Goal: Task Accomplishment & Management: Complete application form

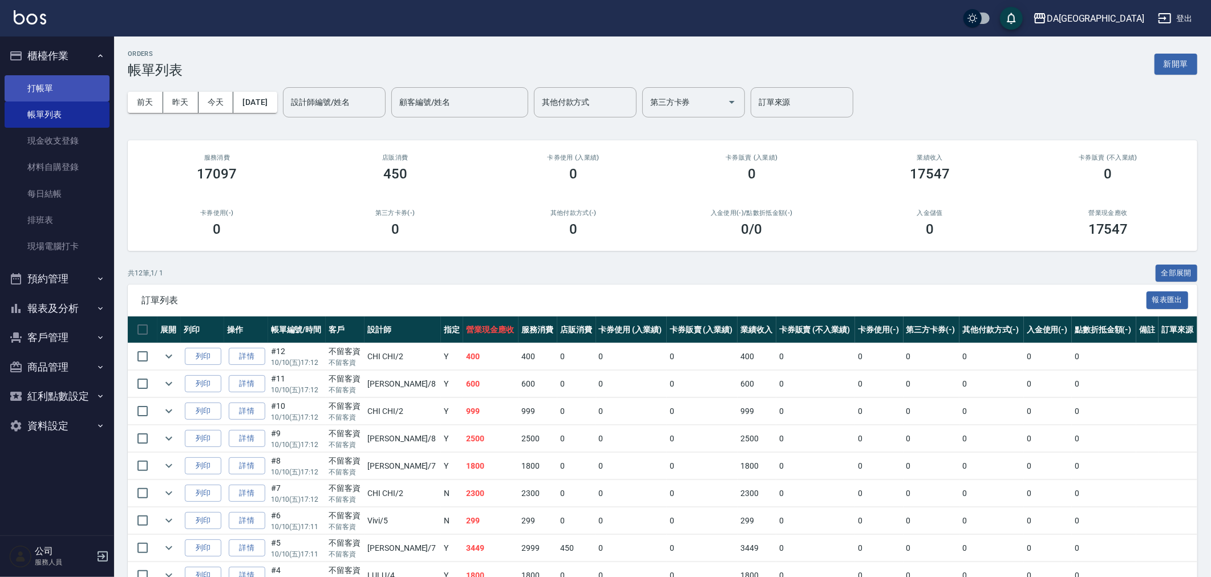
click at [63, 80] on link "打帳單" at bounding box center [57, 88] width 105 height 26
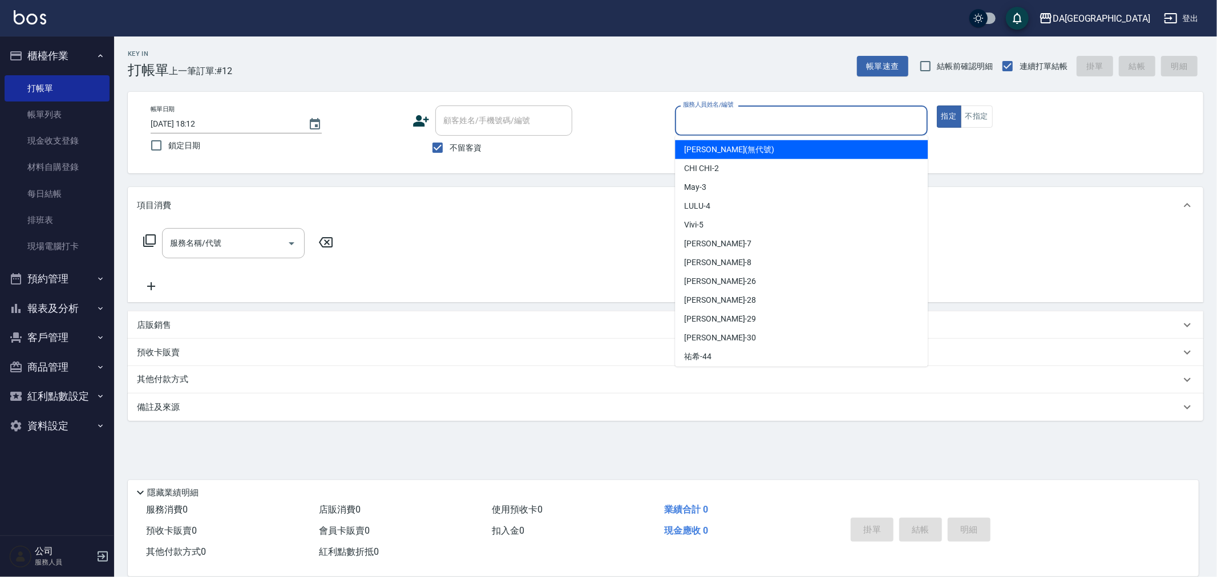
click at [705, 123] on input "服務人員姓名/編號" at bounding box center [801, 121] width 242 height 20
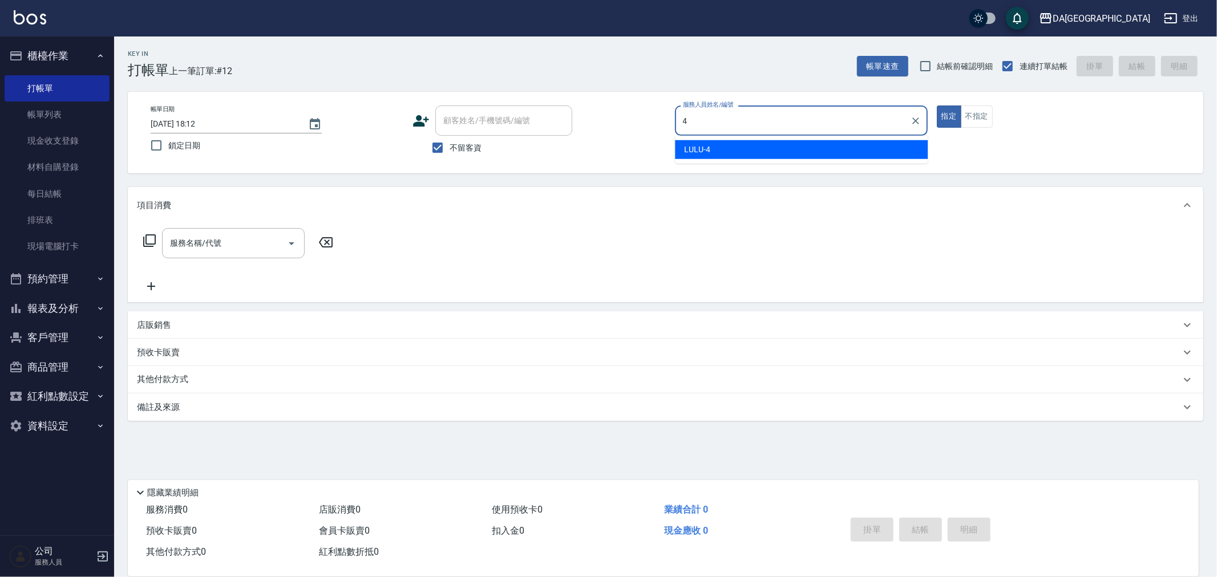
type input "LULU-4"
type button "true"
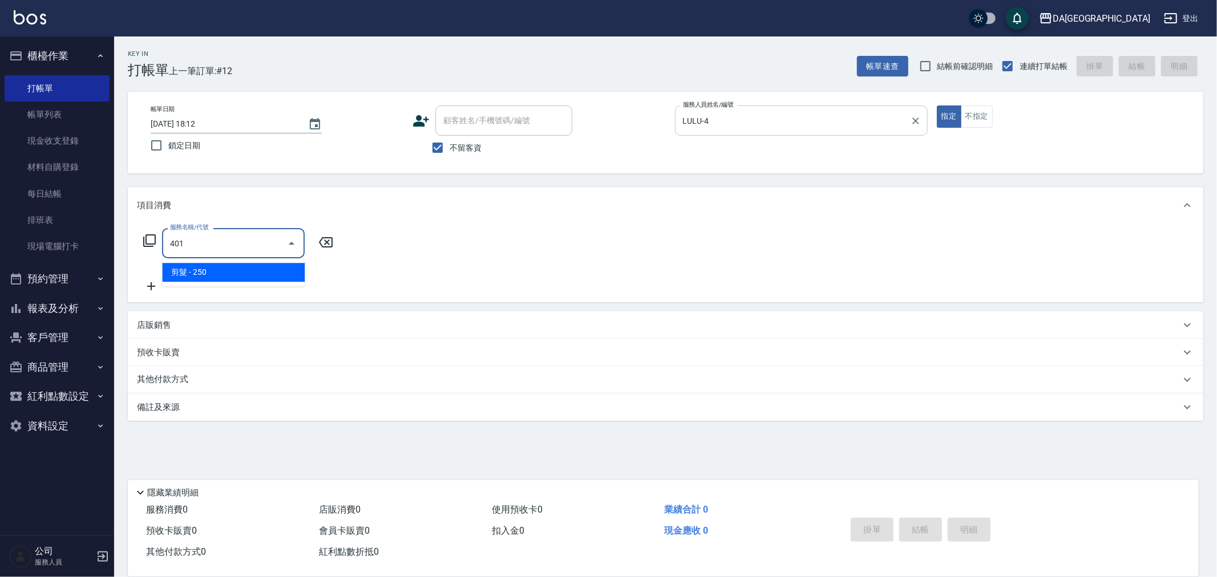
type input "剪髮(401)"
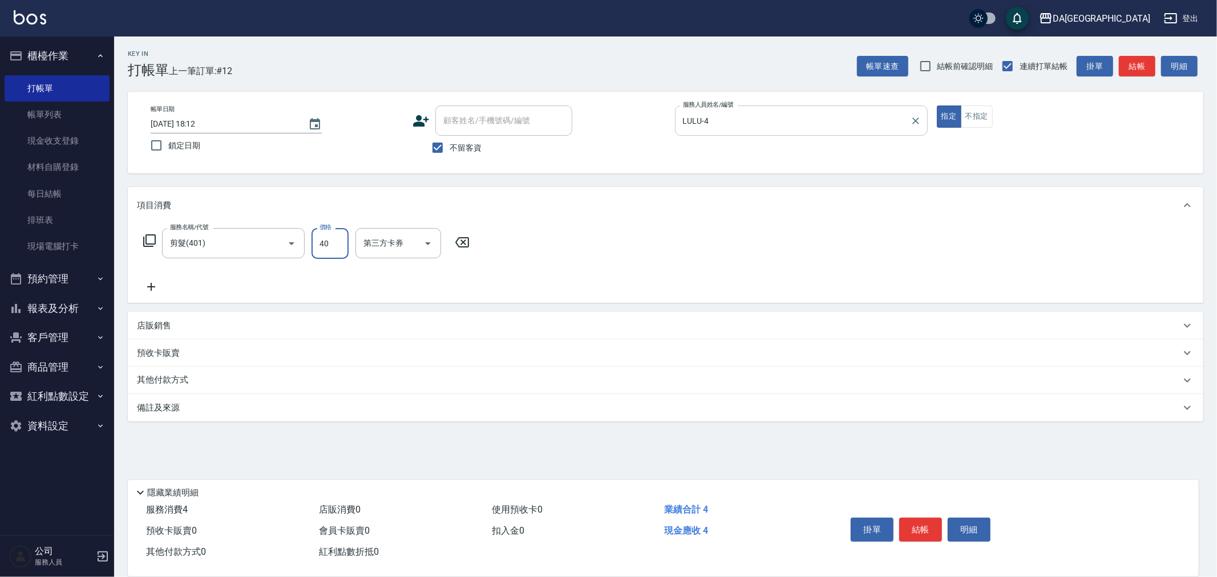
type input "400"
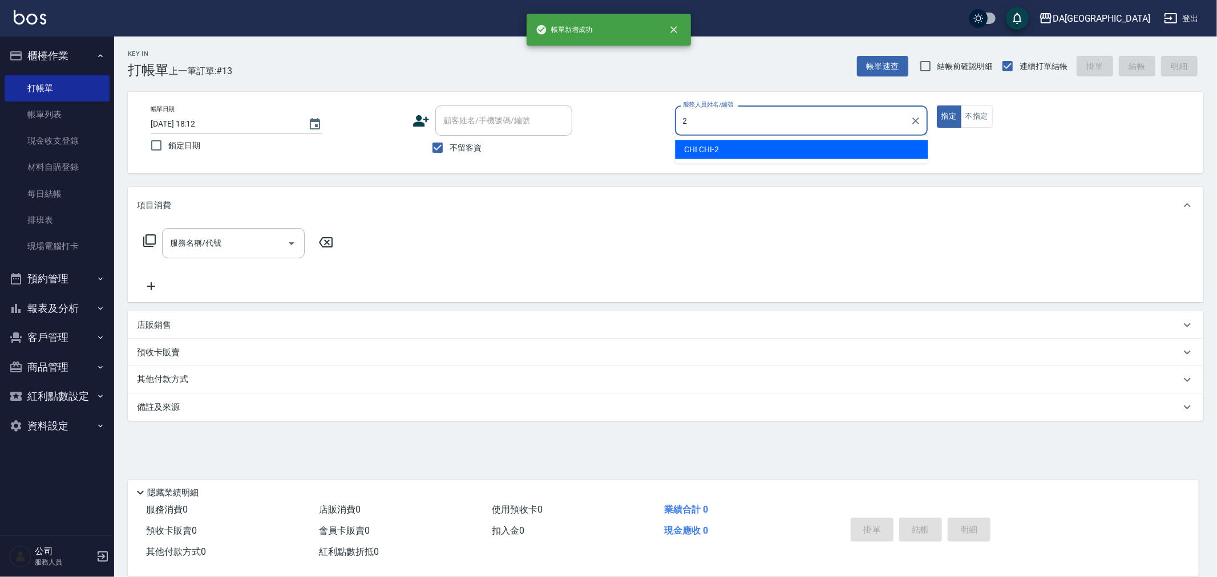
type input "CHI CHI-2"
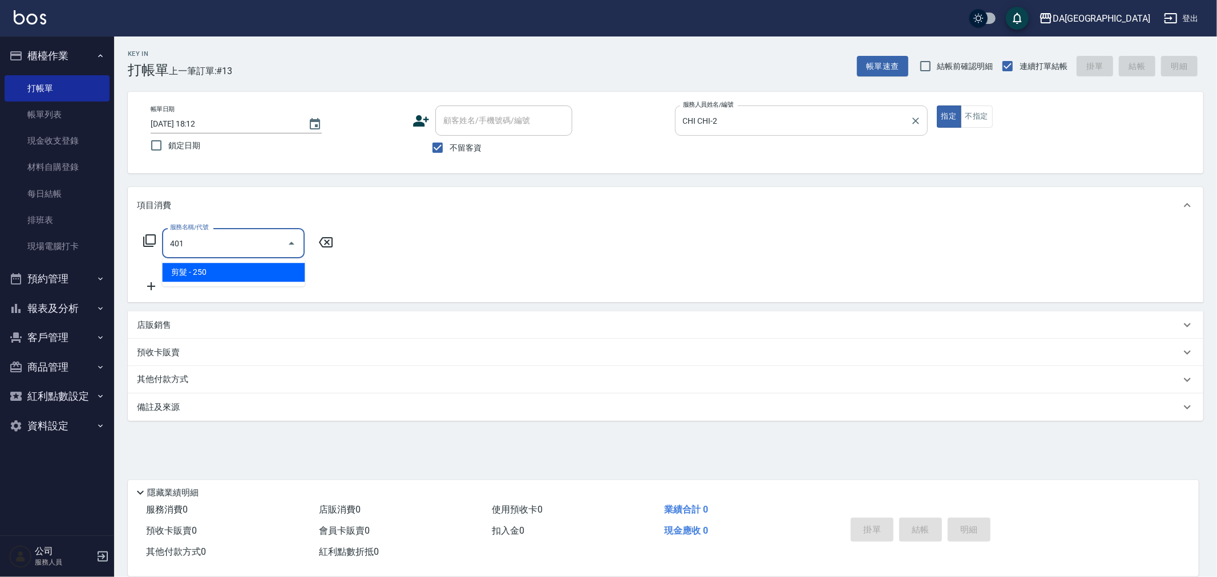
type input "剪髮(401)"
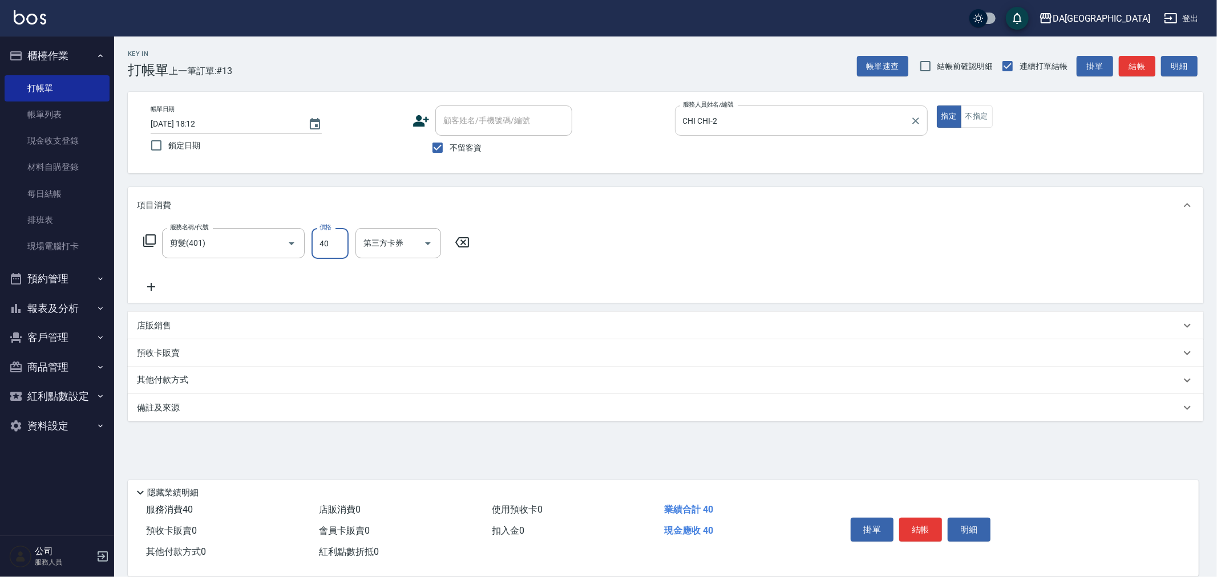
type input "400"
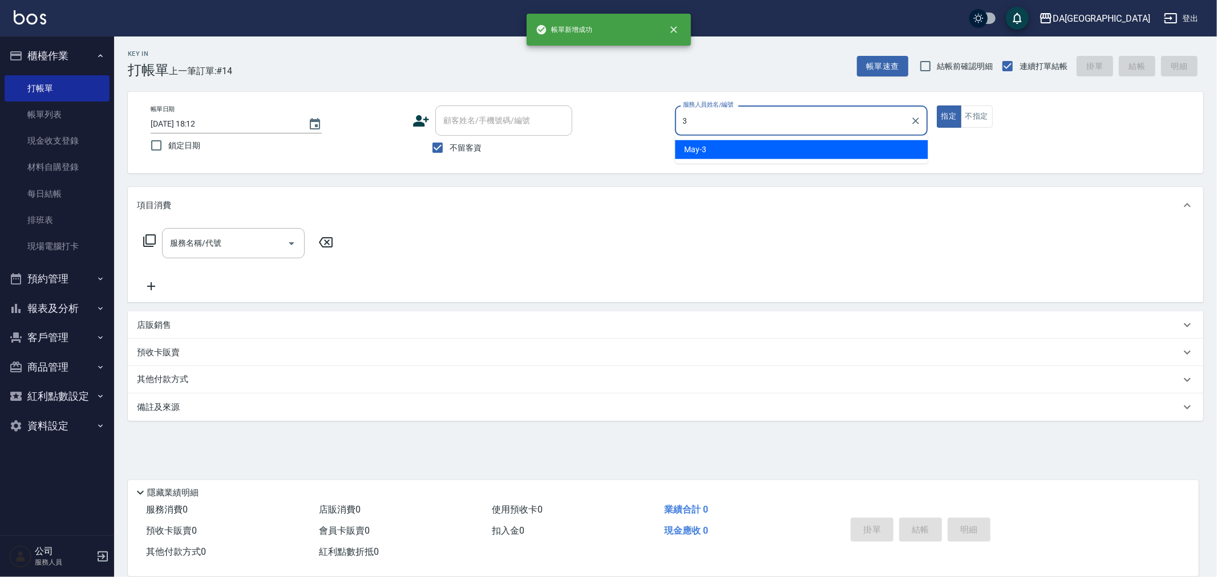
type input "May-3"
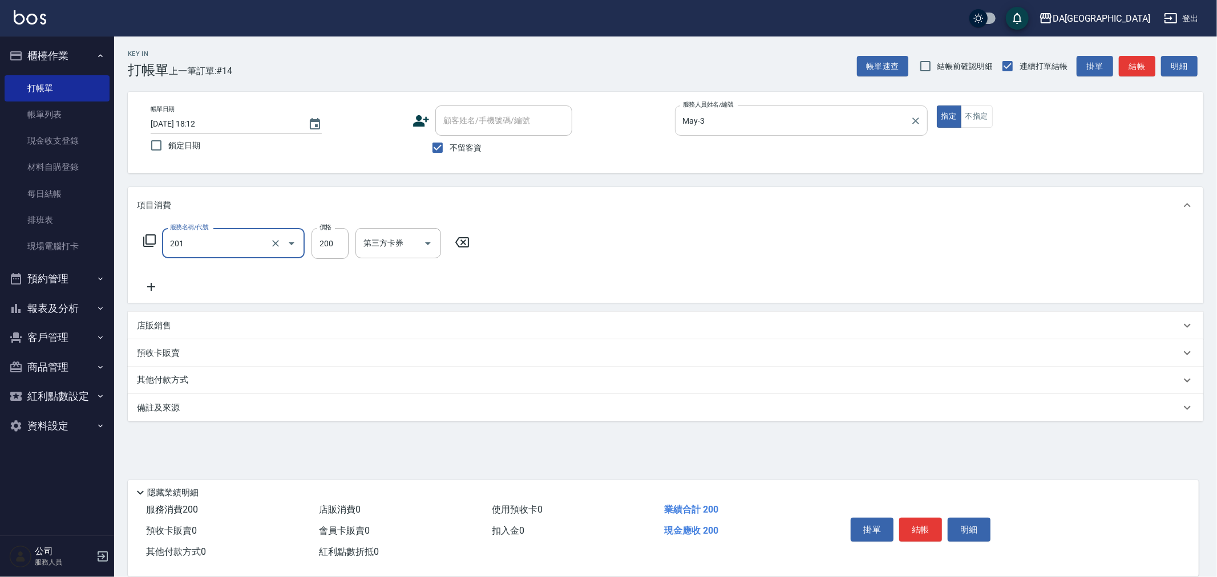
type input "洗髮(201)"
type input "400"
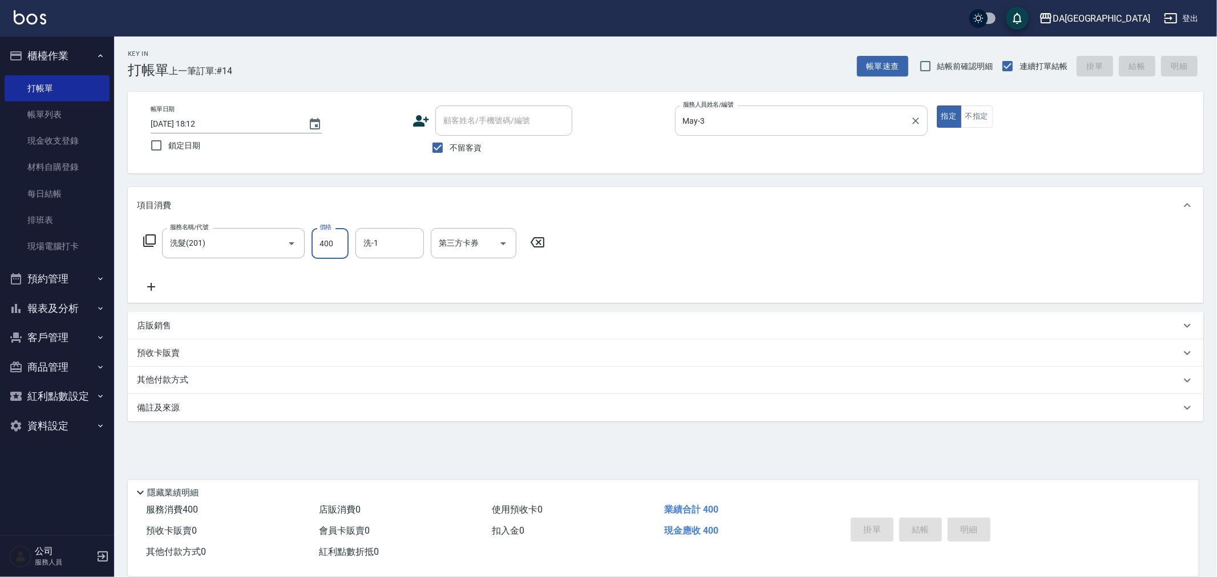
type input "[DATE] 18:13"
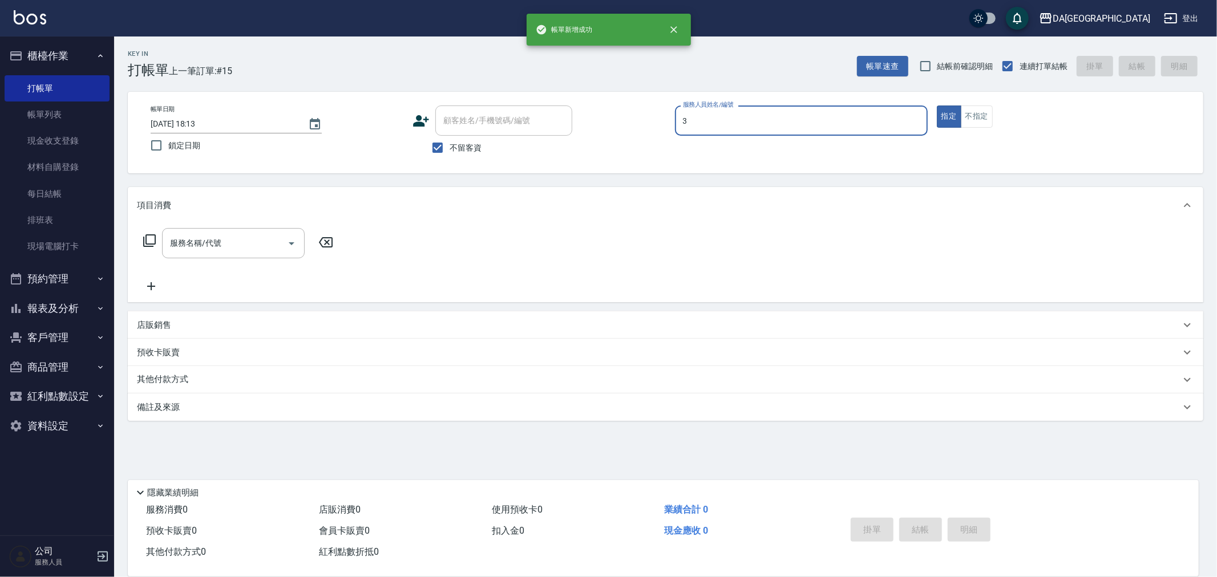
type input "May-3"
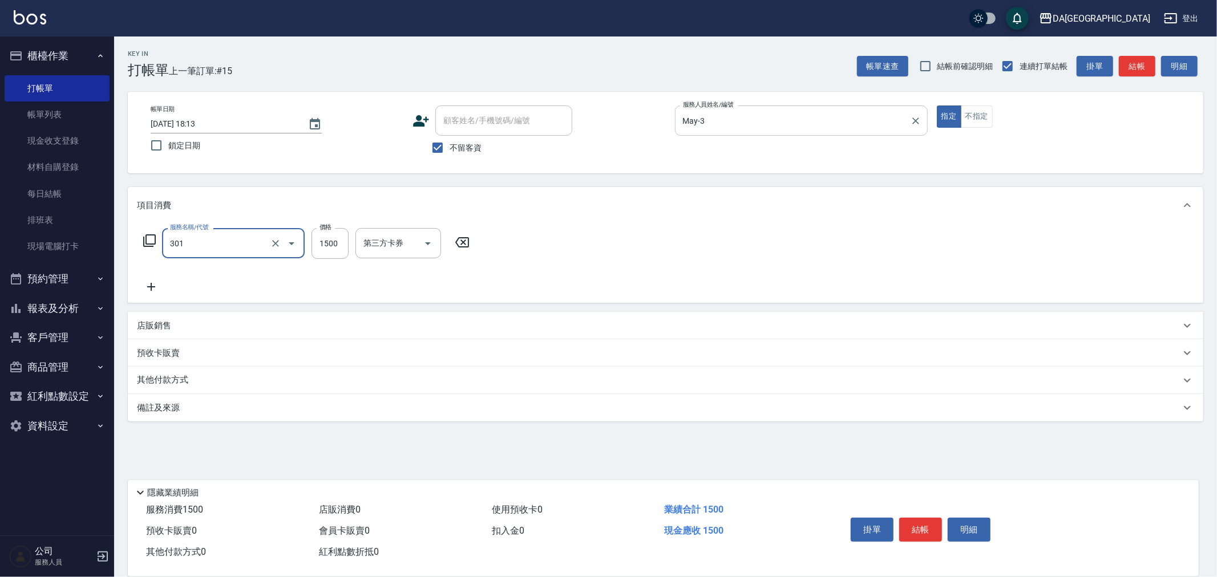
type input "燙髮(301)"
type input "1530"
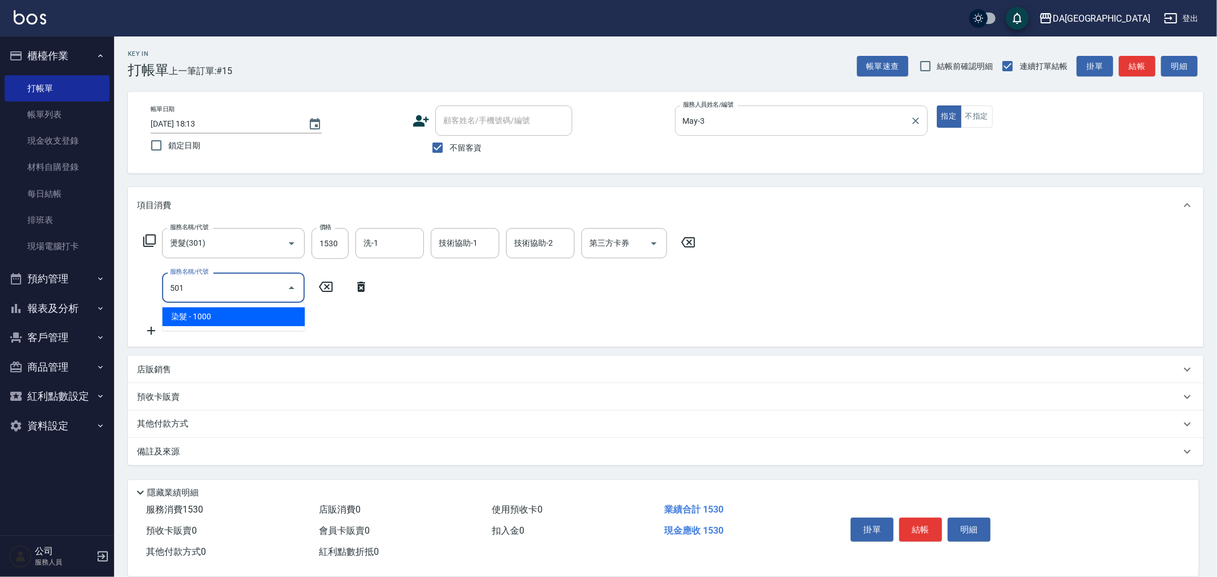
type input "染髮(501)"
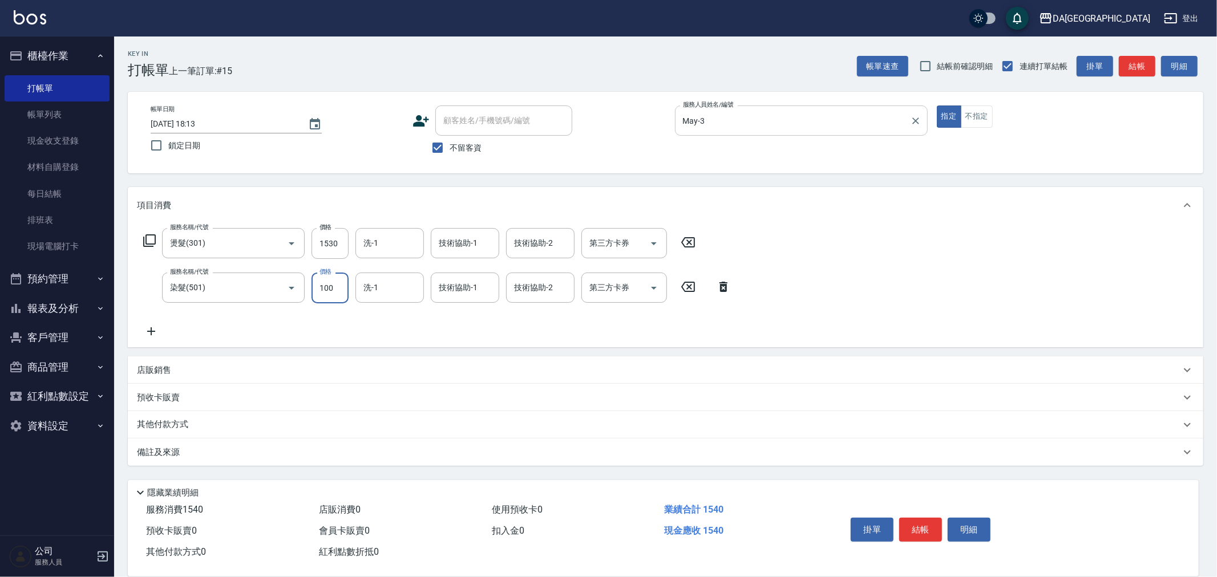
type input "1000"
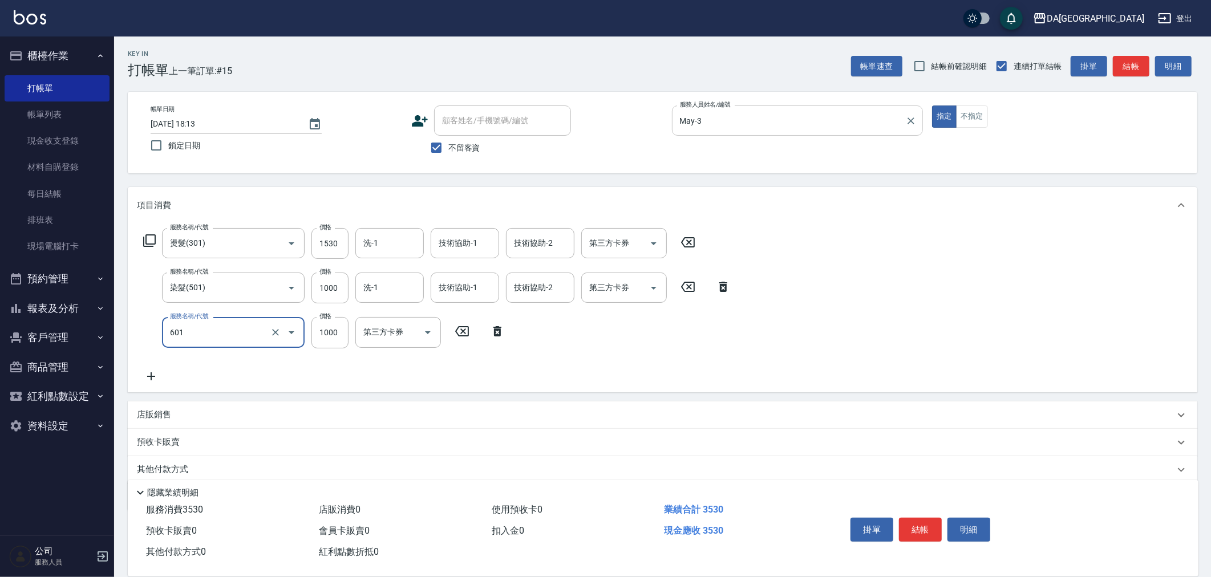
type input "自備護髮(1000上)(601)"
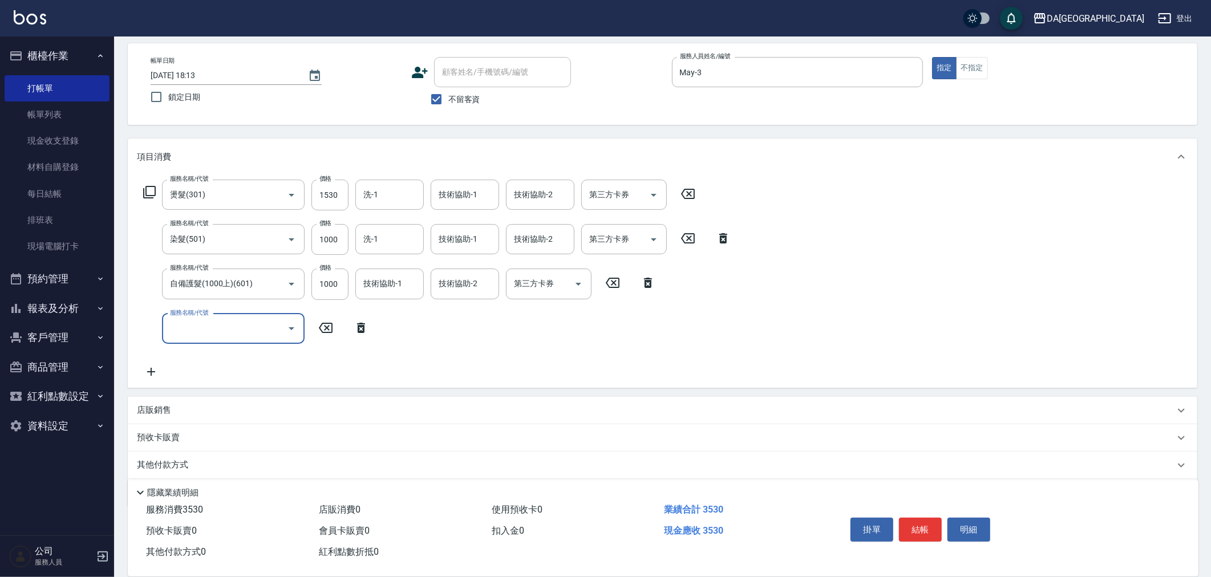
scroll to position [86, 0]
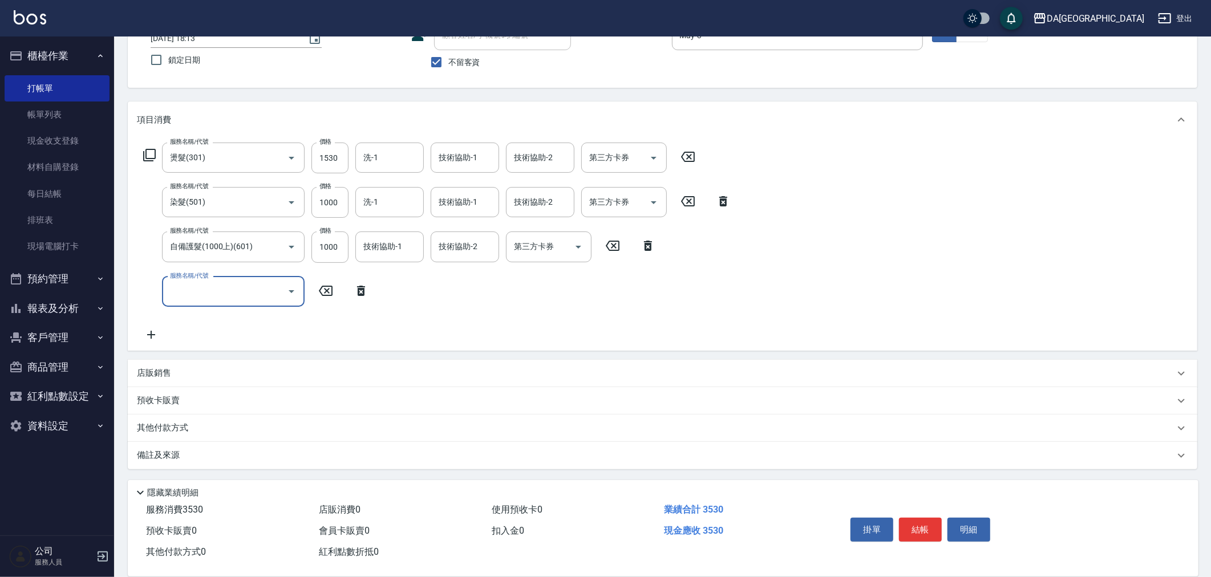
drag, startPoint x: 149, startPoint y: 373, endPoint x: 161, endPoint y: 385, distance: 16.9
click at [149, 373] on p "店販銷售" at bounding box center [154, 373] width 34 height 12
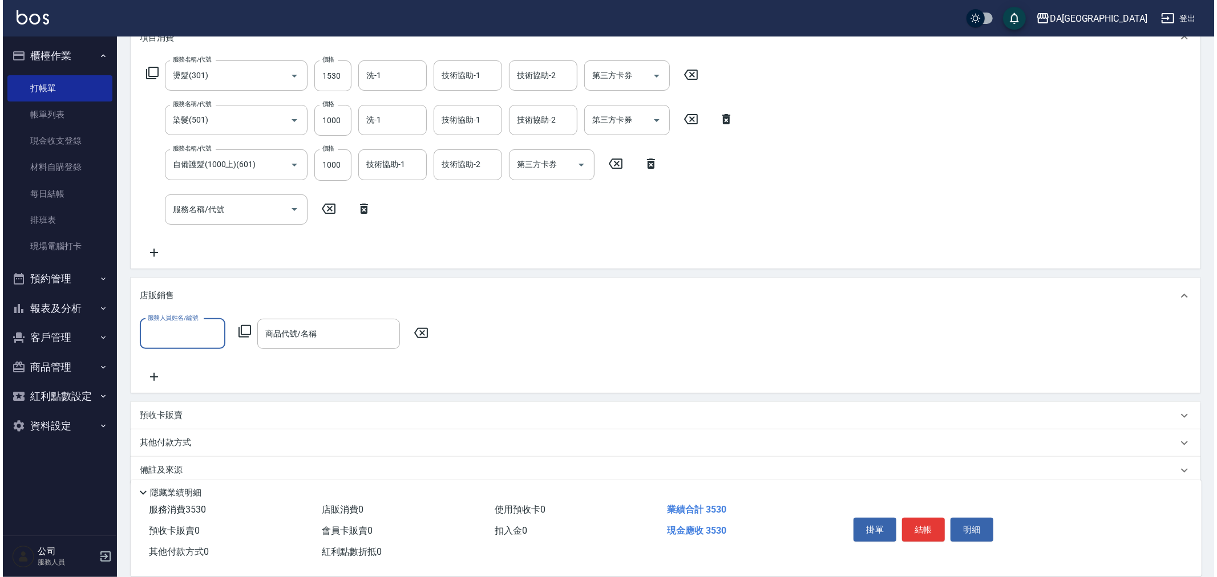
scroll to position [178, 0]
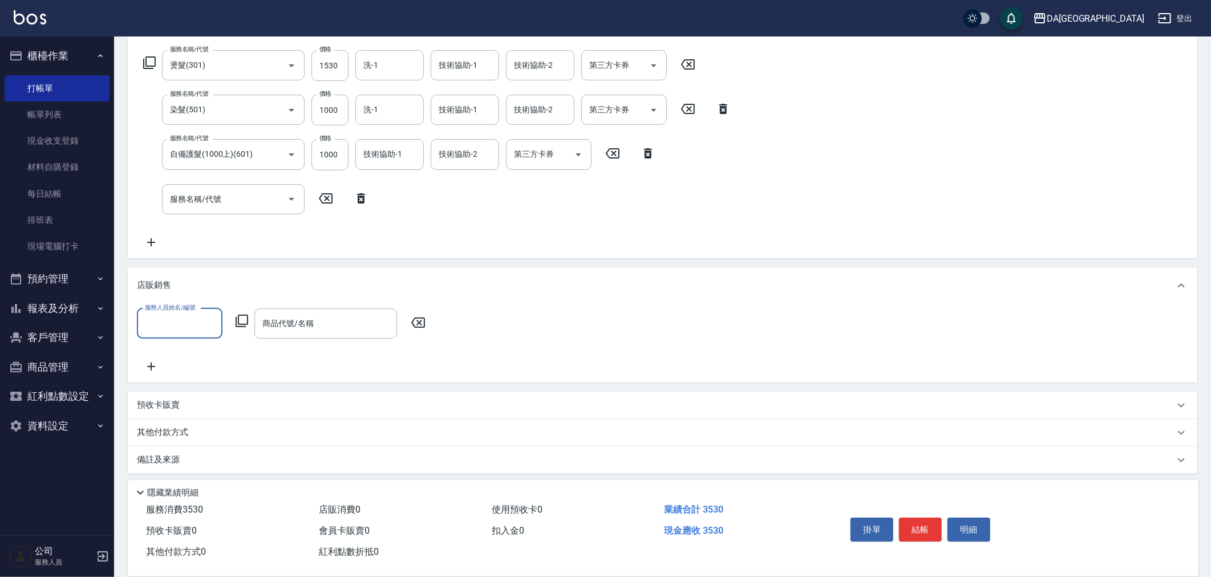
click at [167, 333] on div "服務人員姓名/編號" at bounding box center [180, 324] width 86 height 30
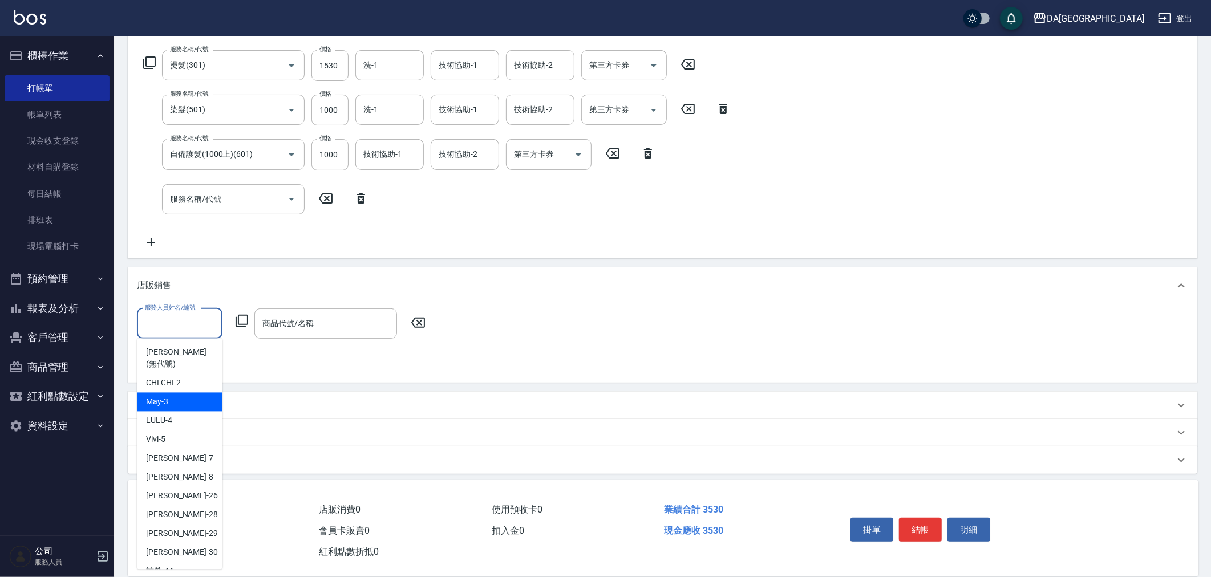
click at [168, 393] on div "May -3" at bounding box center [180, 402] width 86 height 19
type input "May-3"
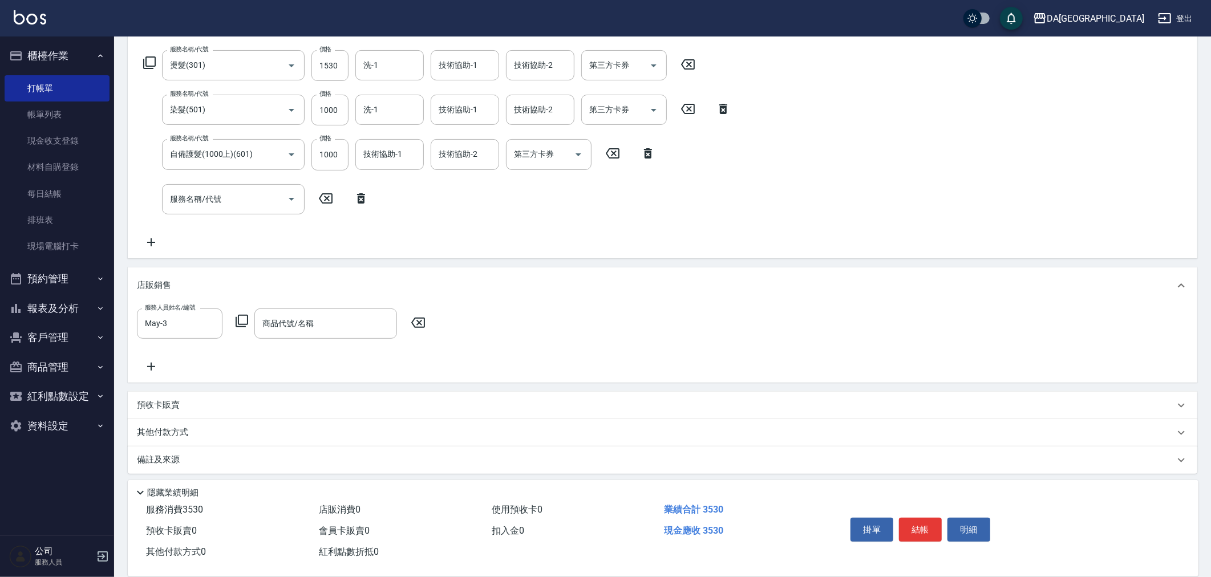
click at [242, 327] on icon at bounding box center [242, 321] width 14 height 14
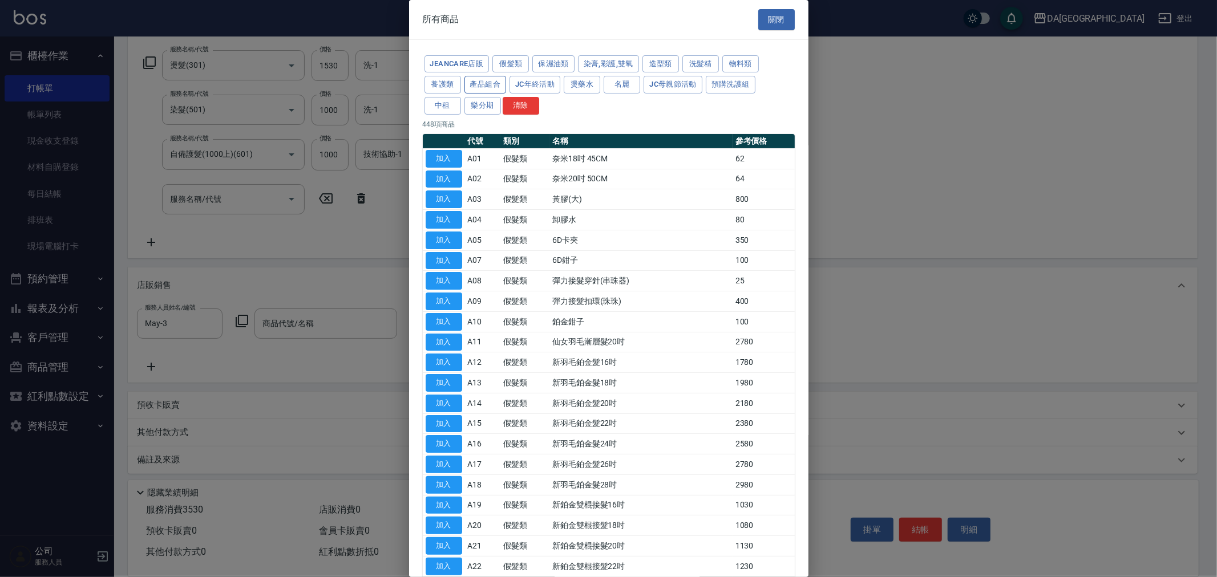
click at [474, 83] on button "產品組合" at bounding box center [485, 85] width 42 height 18
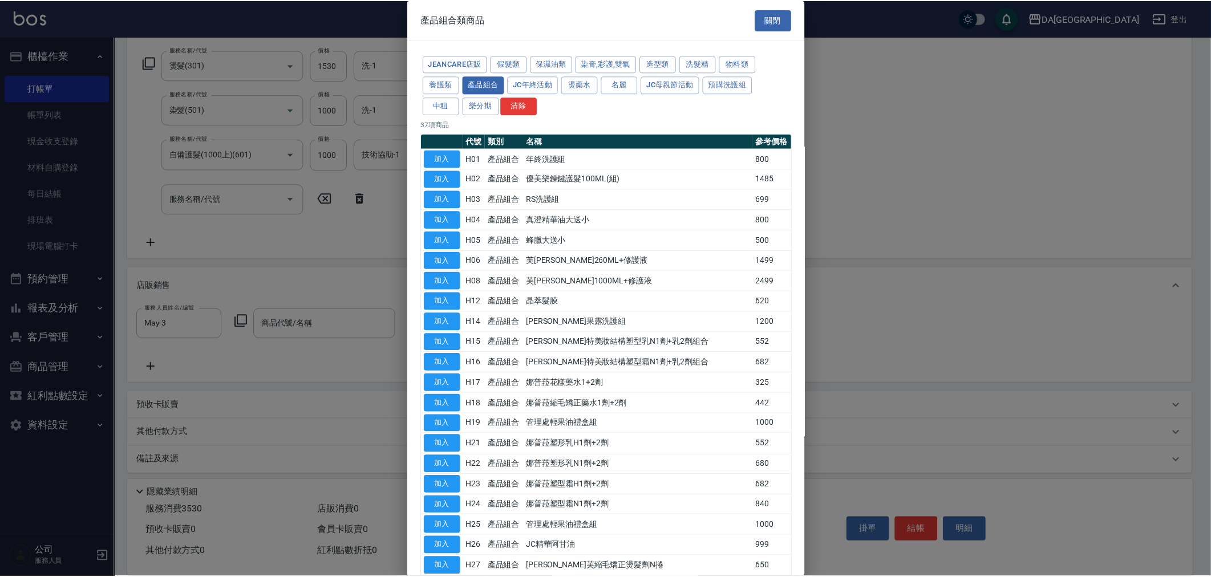
scroll to position [390, 0]
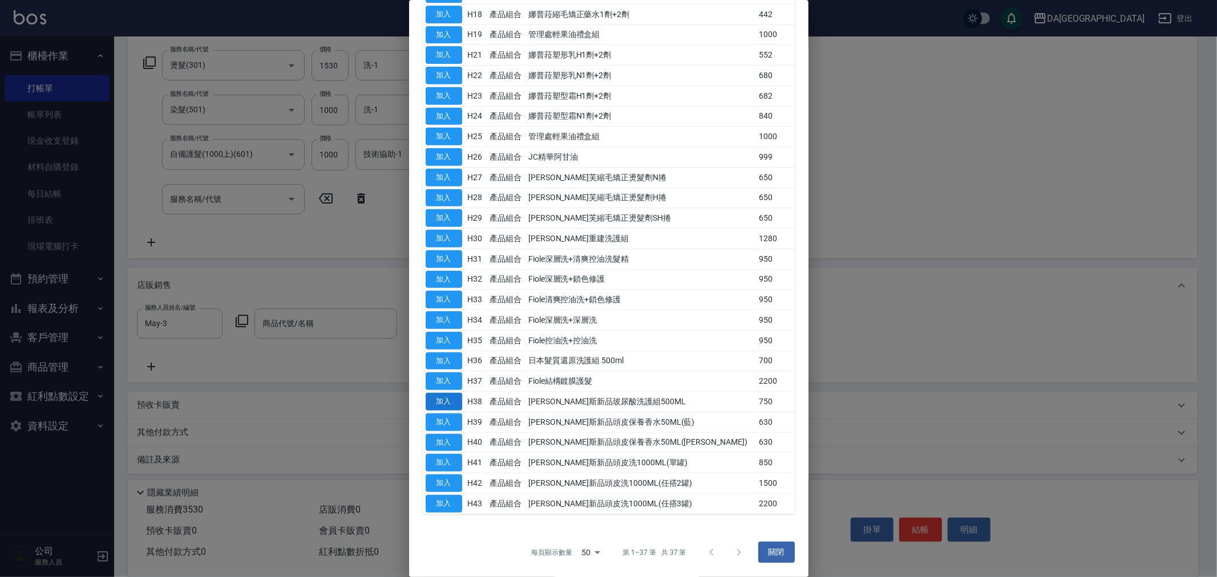
click at [448, 405] on button "加入" at bounding box center [444, 402] width 37 height 18
type input "[PERSON_NAME]斯新品玻尿酸洗護組500ML"
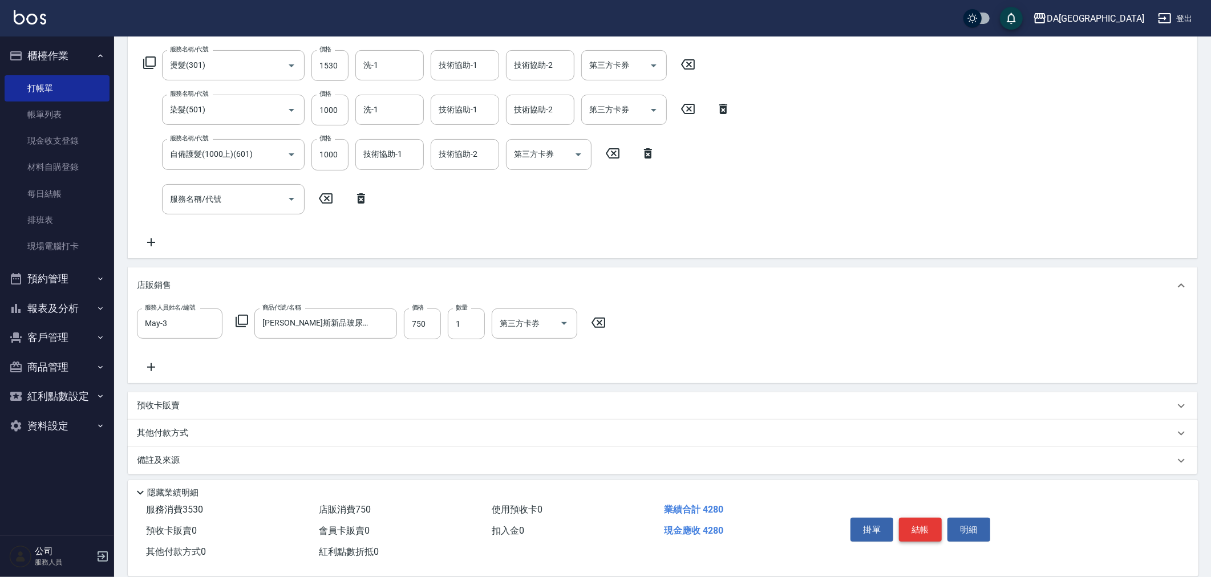
click at [908, 522] on button "結帳" at bounding box center [920, 530] width 43 height 24
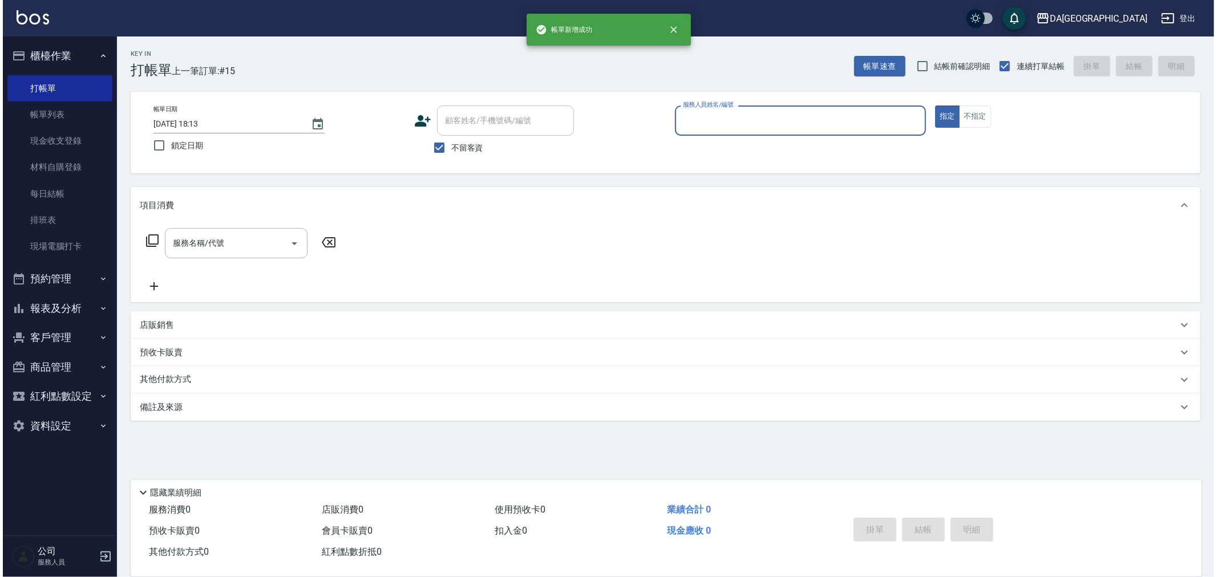
scroll to position [0, 0]
